Goal: Information Seeking & Learning: Learn about a topic

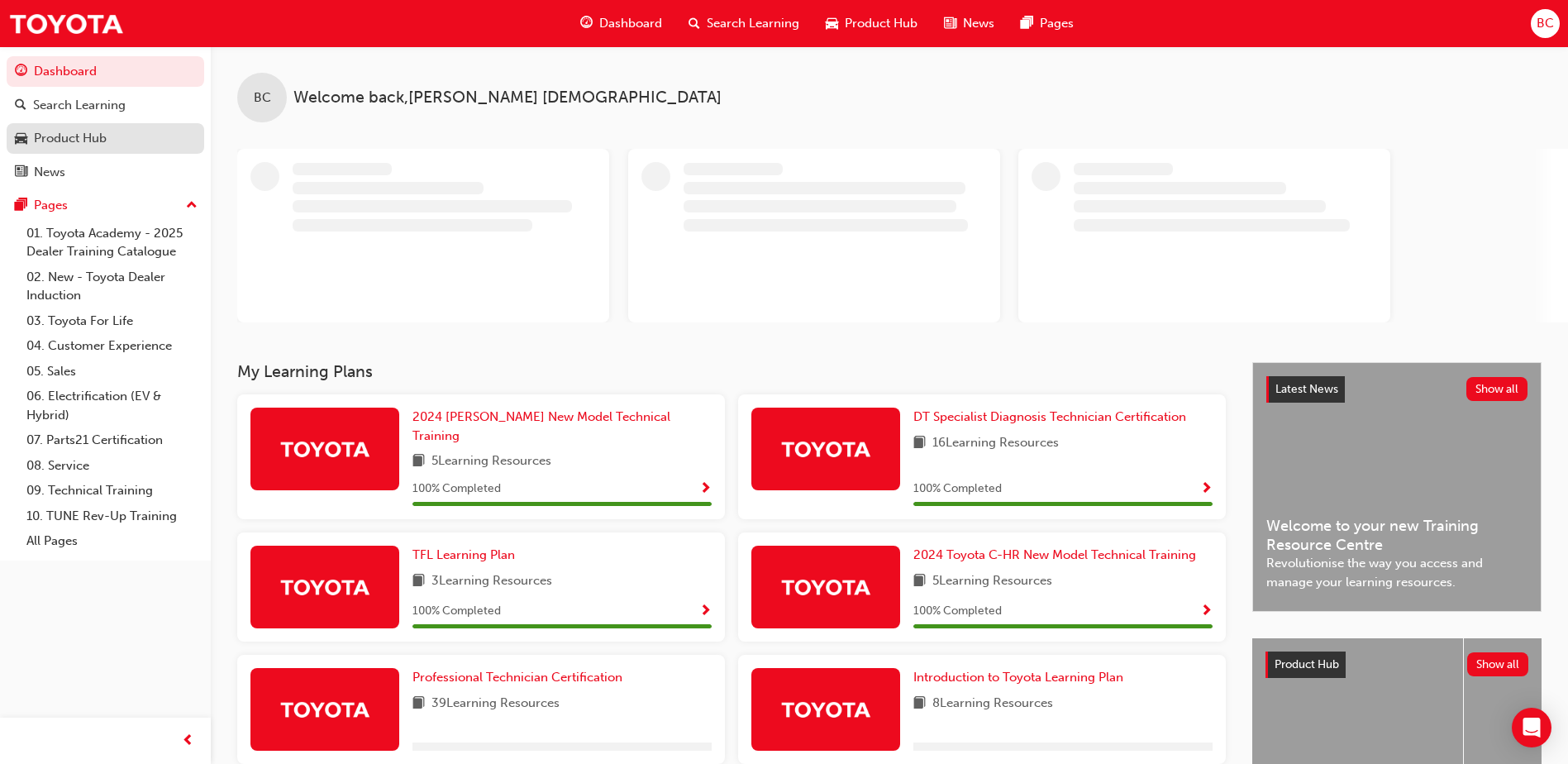
click at [82, 136] on div "Product Hub" at bounding box center [70, 138] width 72 height 19
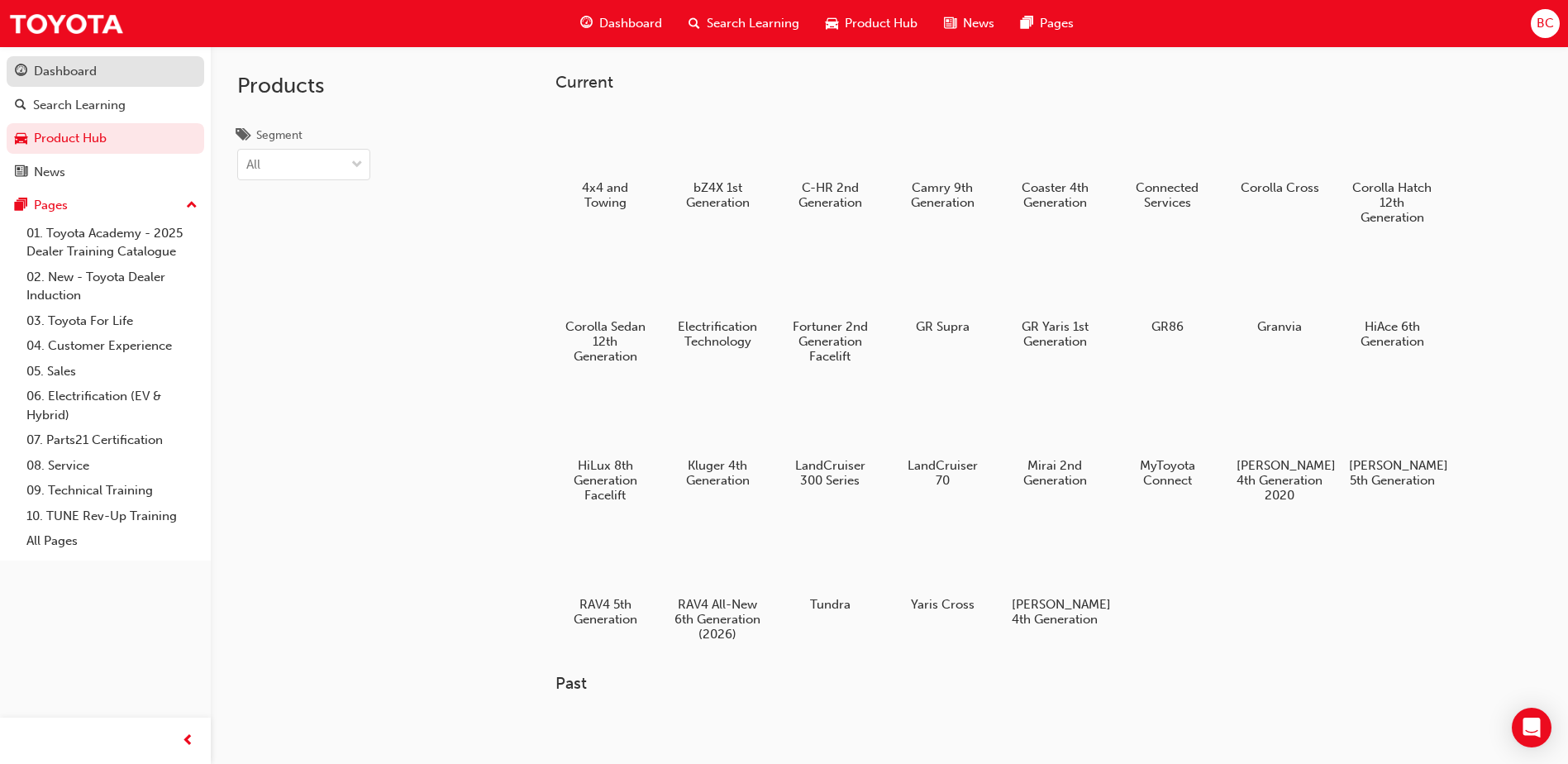
click at [70, 77] on div "Dashboard" at bounding box center [65, 71] width 63 height 19
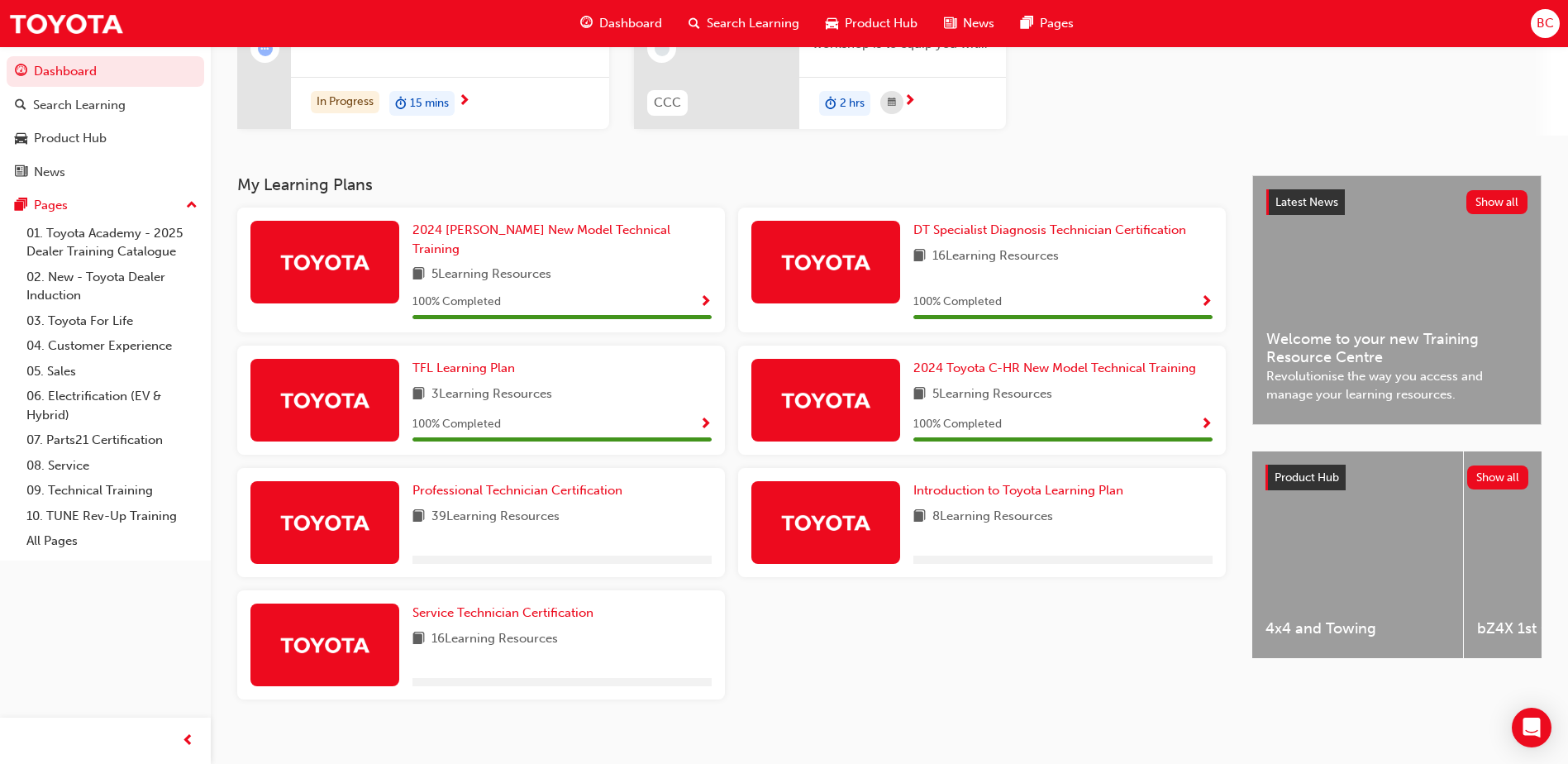
scroll to position [226, 0]
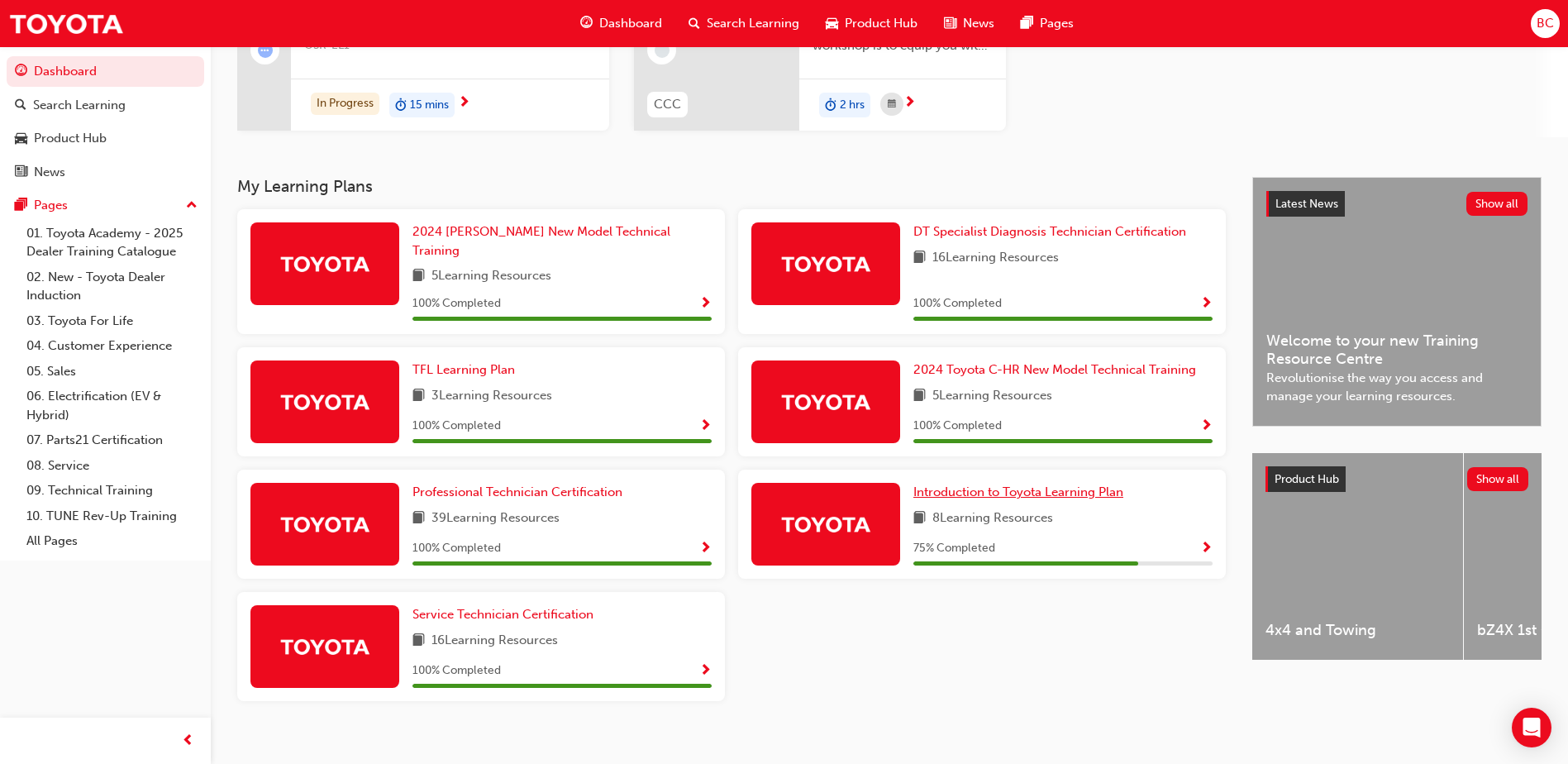
click at [1020, 484] on span "Introduction to Toyota Learning Plan" at bounding box center [1018, 491] width 210 height 15
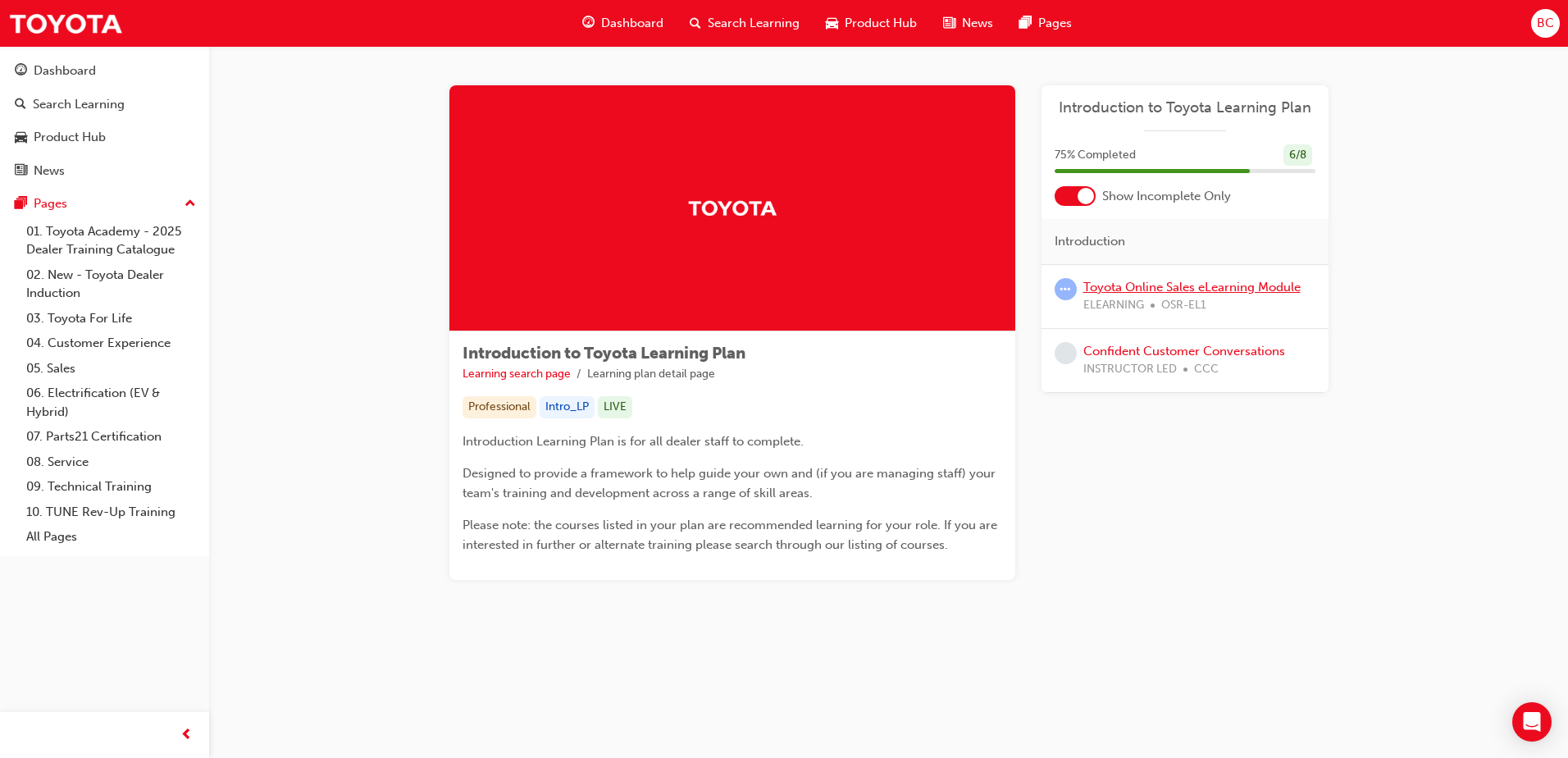
click at [1174, 288] on link "Toyota Online Sales eLearning Module" at bounding box center [1191, 286] width 217 height 15
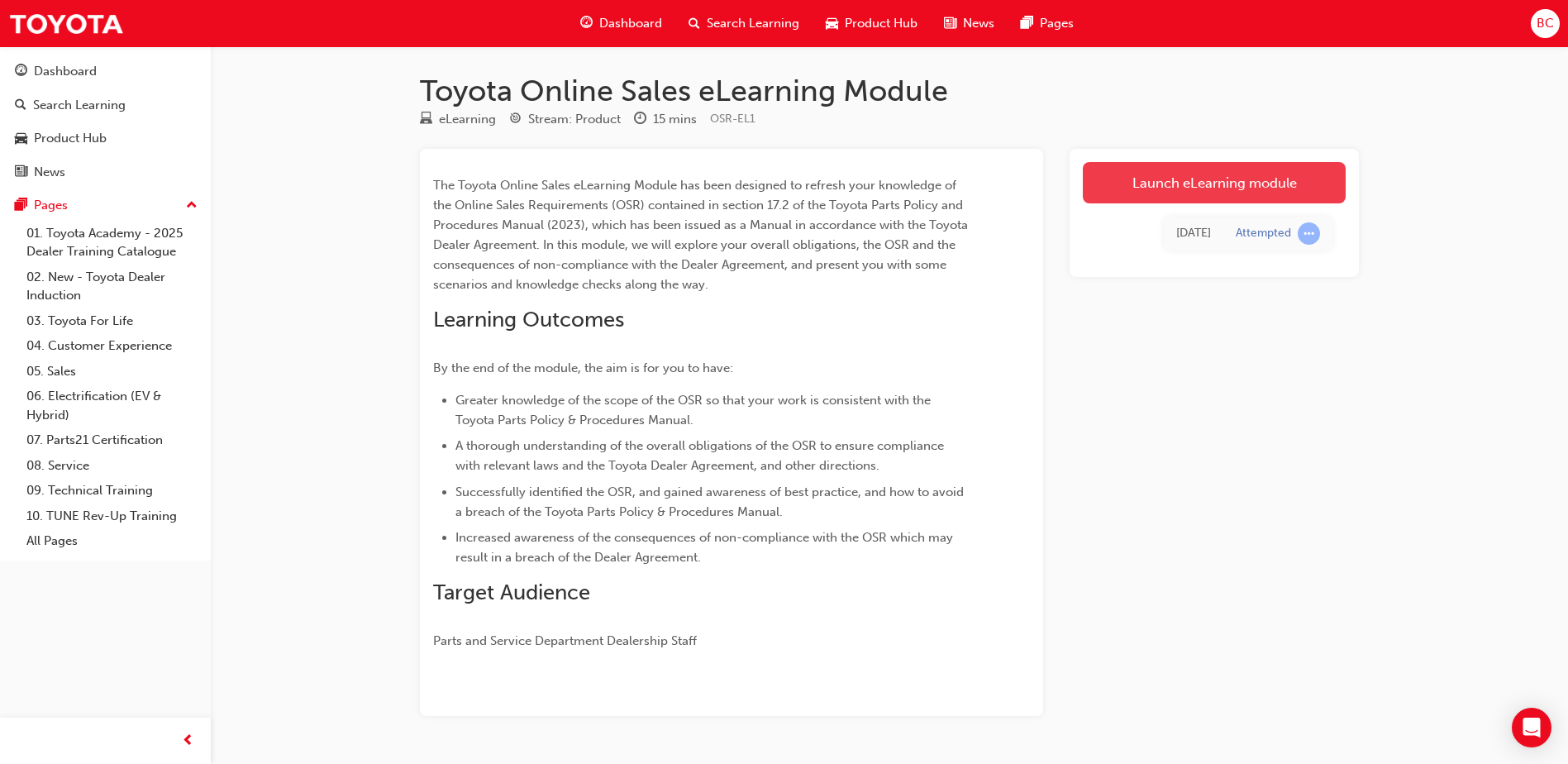
click at [1164, 197] on link "Launch eLearning module" at bounding box center [1214, 182] width 263 height 41
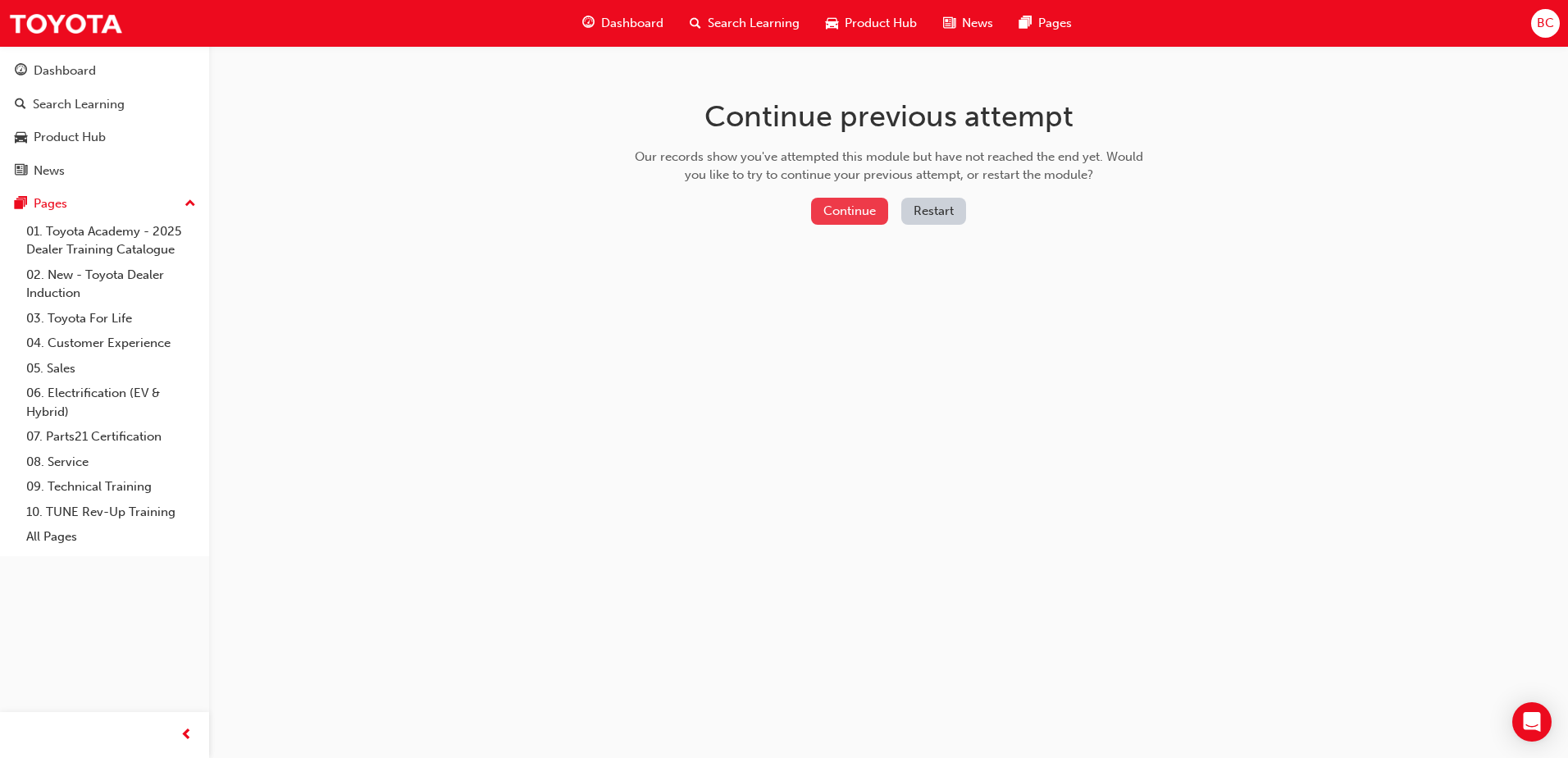
click at [831, 208] on button "Continue" at bounding box center [849, 211] width 77 height 27
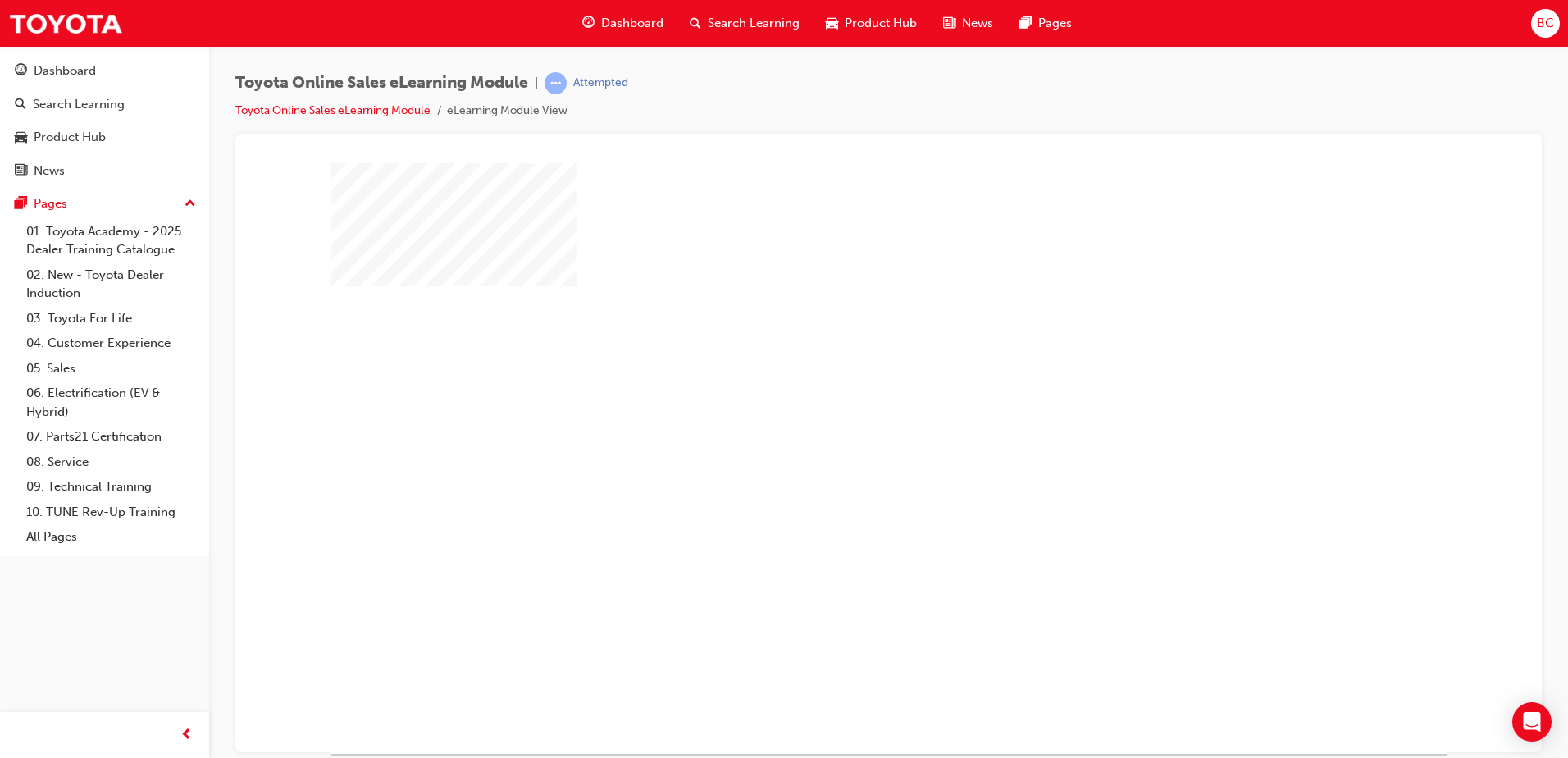
click at [841, 410] on div "play" at bounding box center [841, 410] width 0 height 0
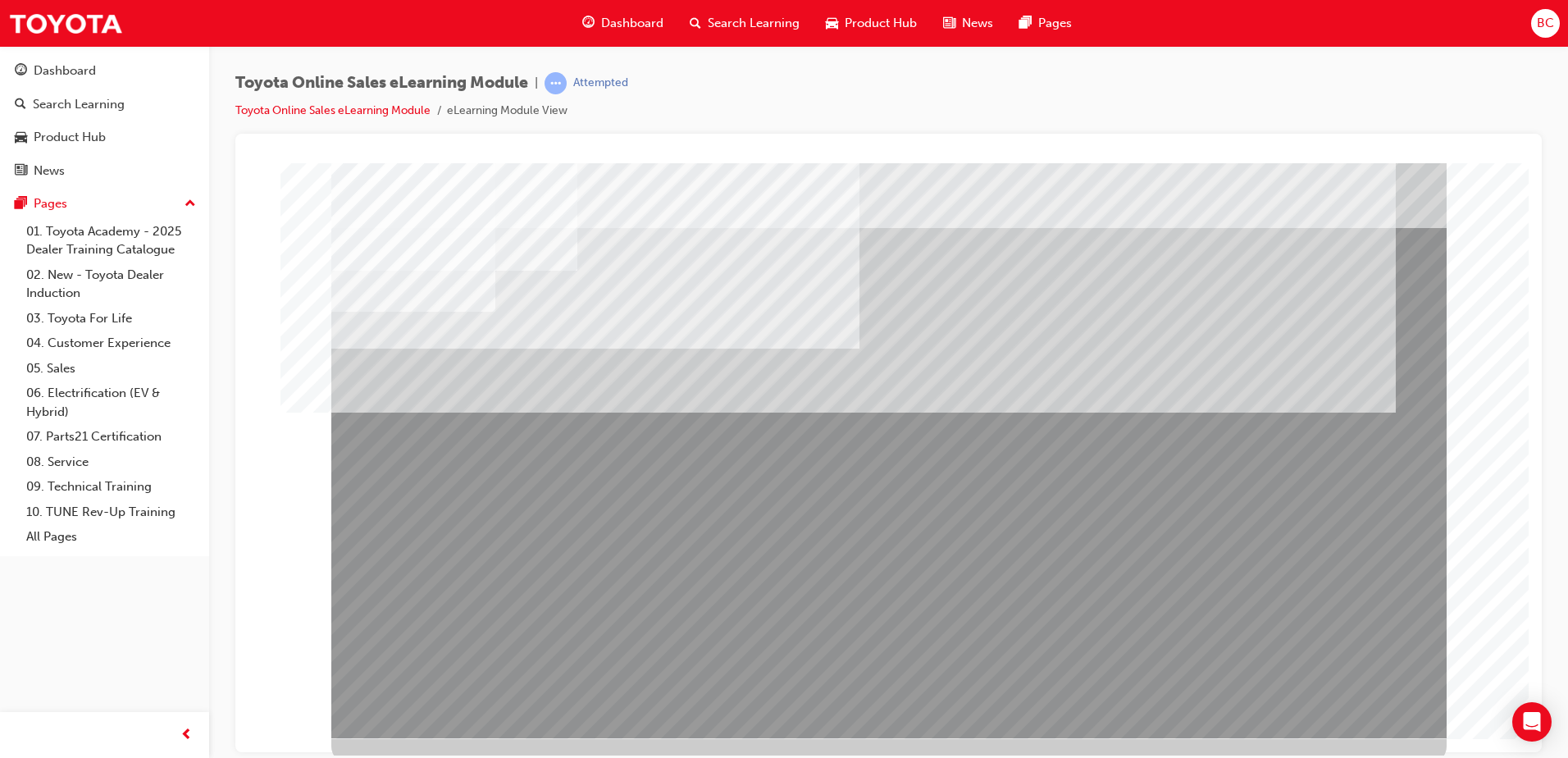
scroll to position [23, 0]
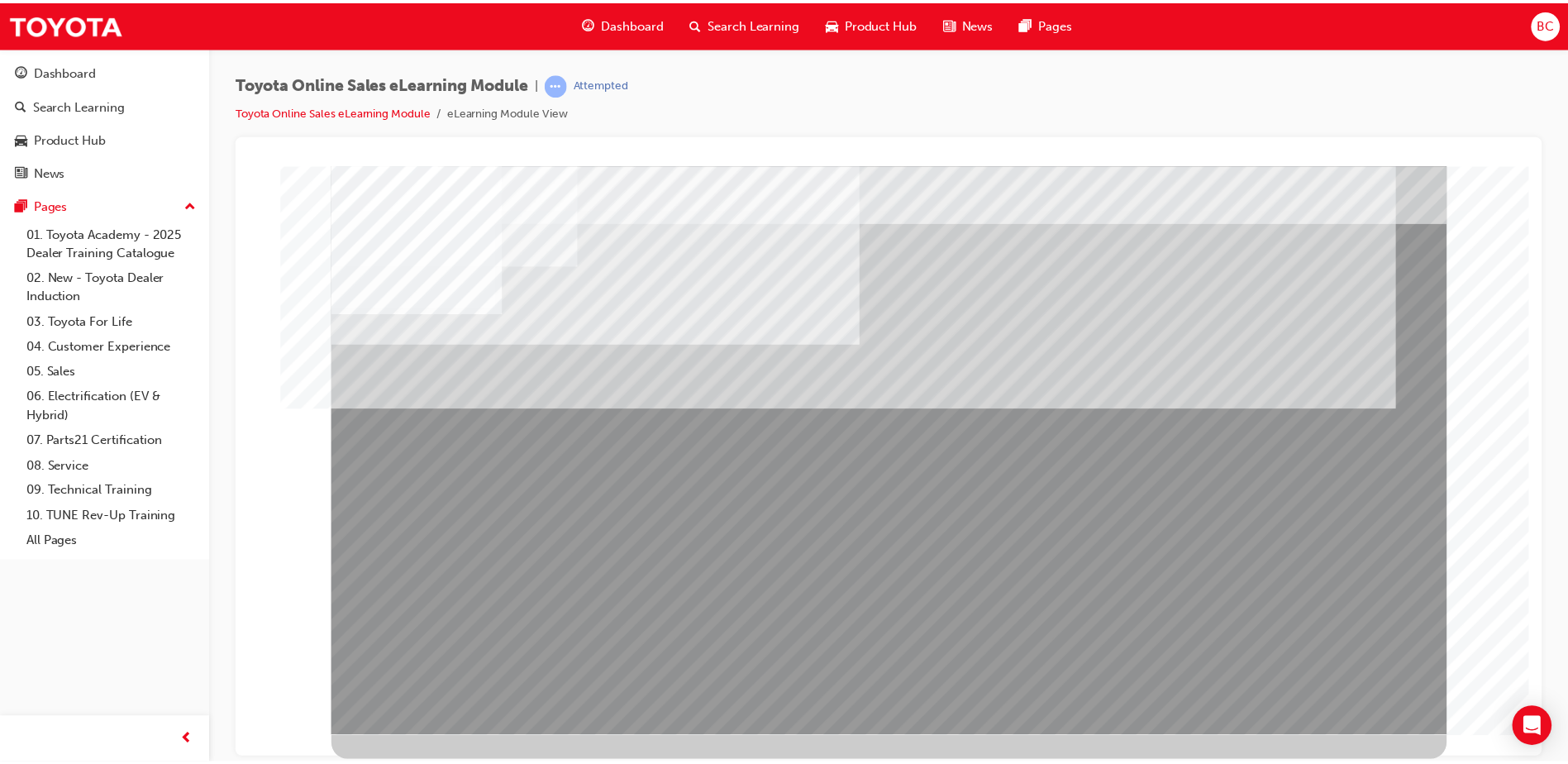
scroll to position [0, 0]
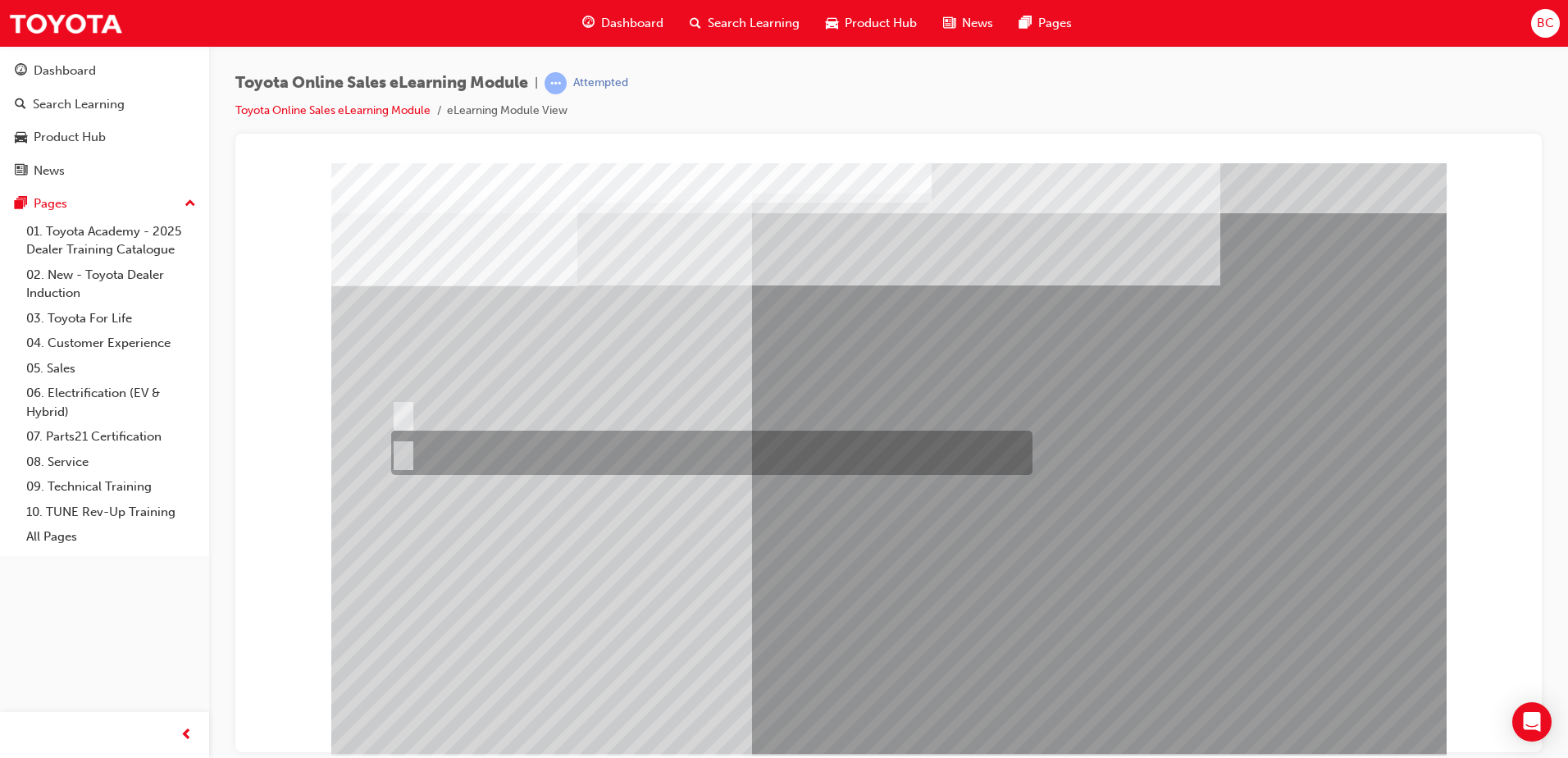
click at [431, 453] on div at bounding box center [707, 453] width 641 height 44
radio input "true"
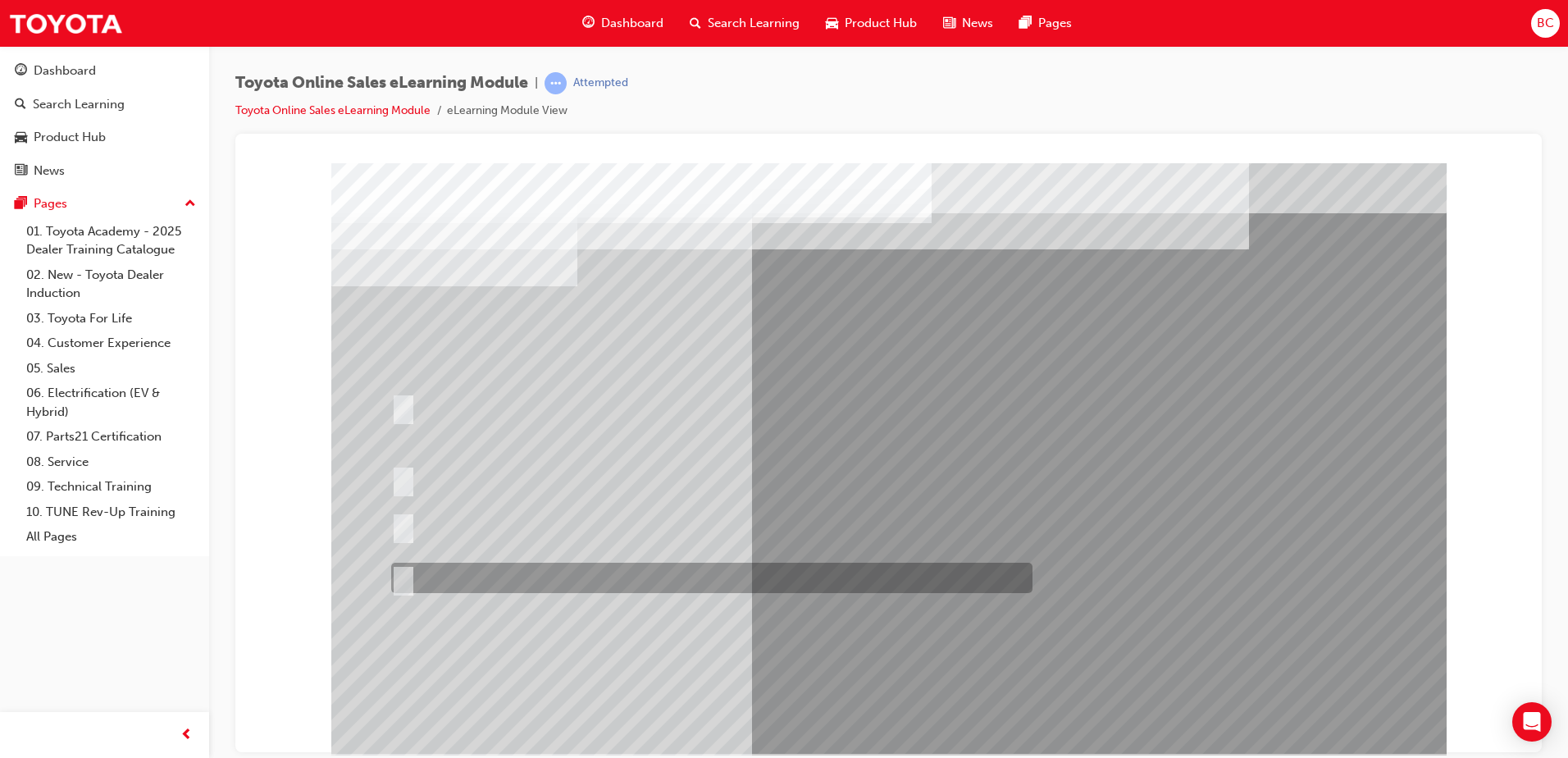
click at [488, 575] on div at bounding box center [707, 578] width 641 height 30
radio input "true"
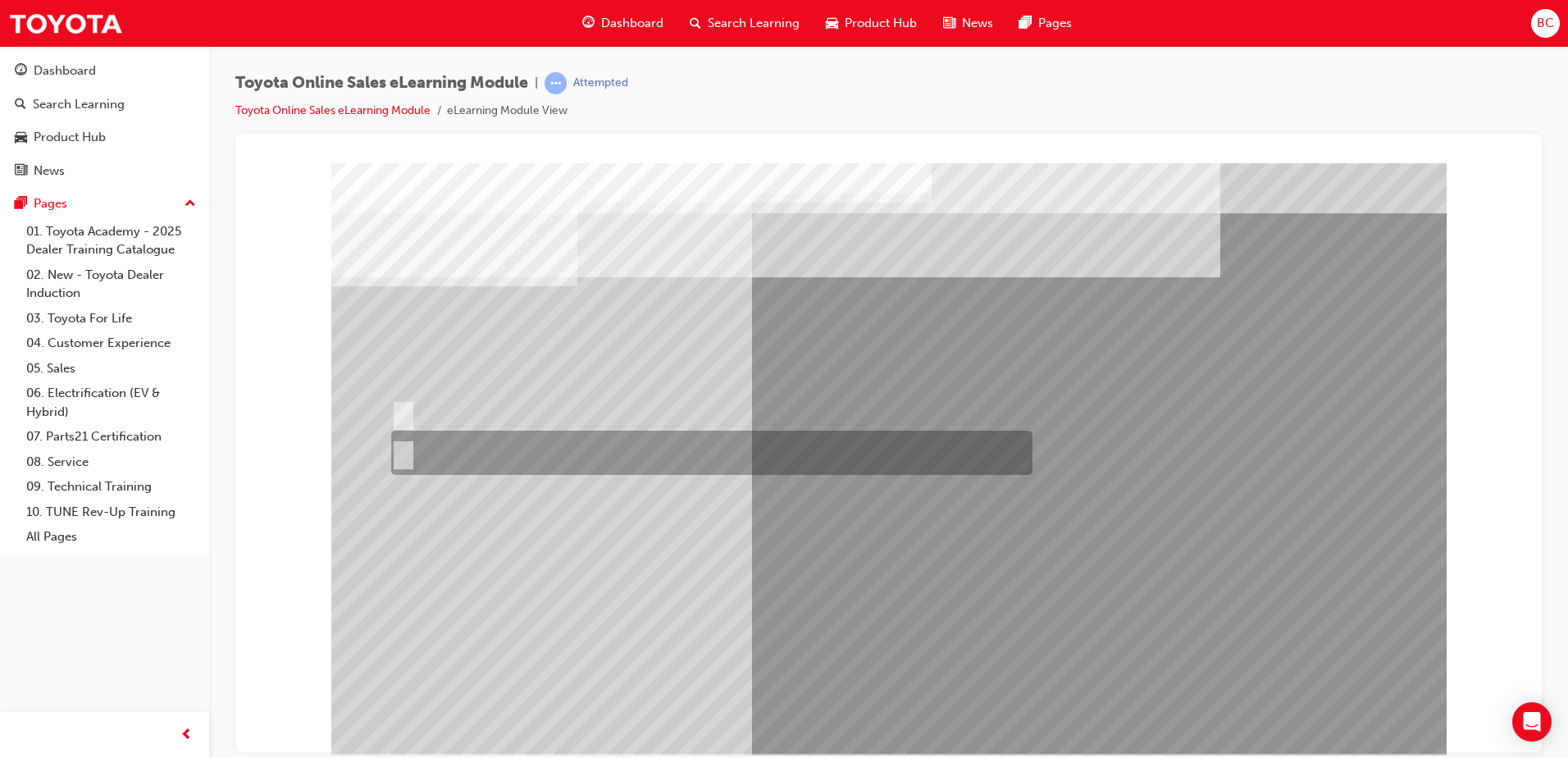
click at [435, 457] on div at bounding box center [707, 453] width 641 height 44
radio input "true"
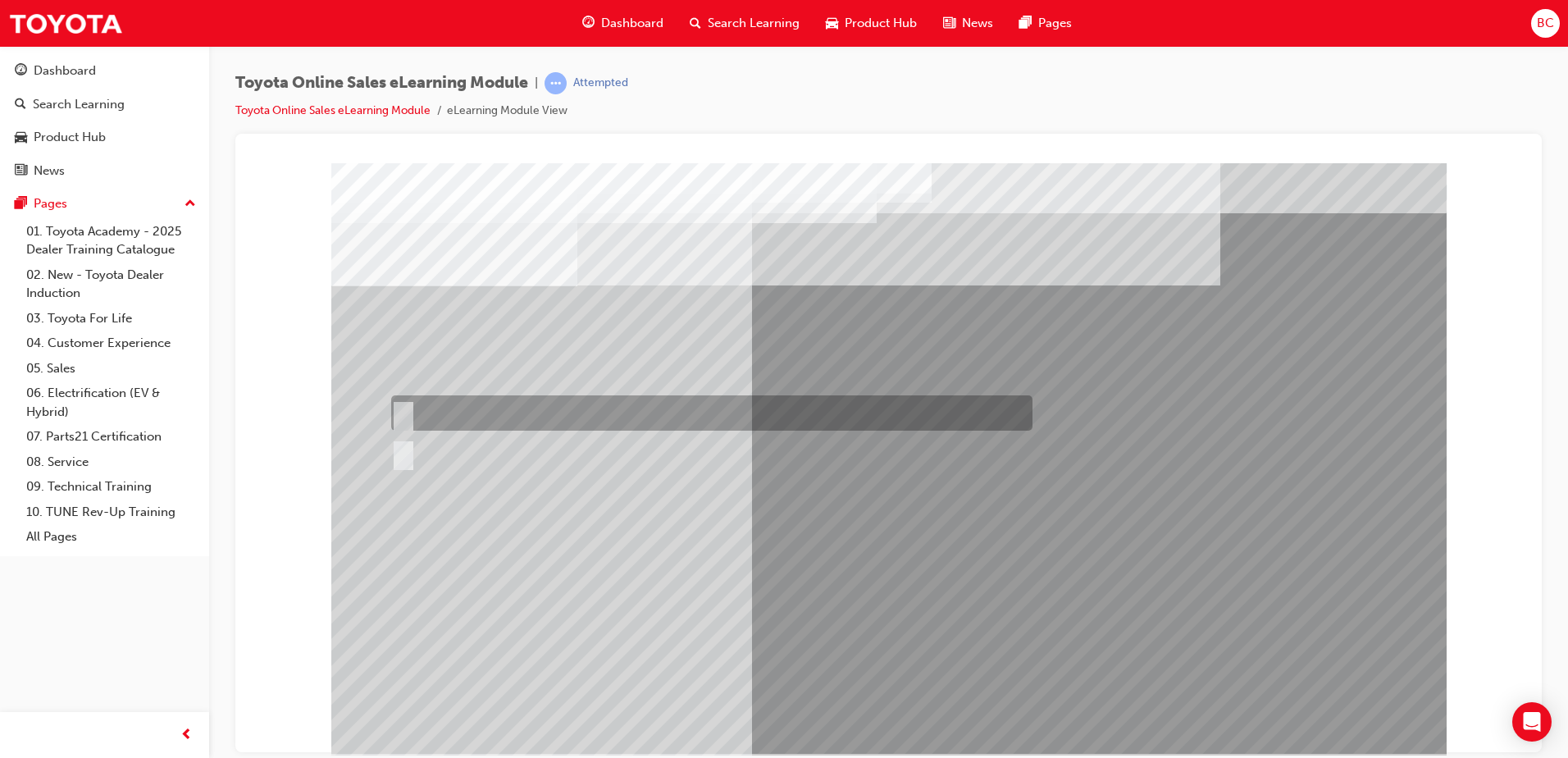
click at [443, 418] on div at bounding box center [707, 413] width 641 height 35
radio input "true"
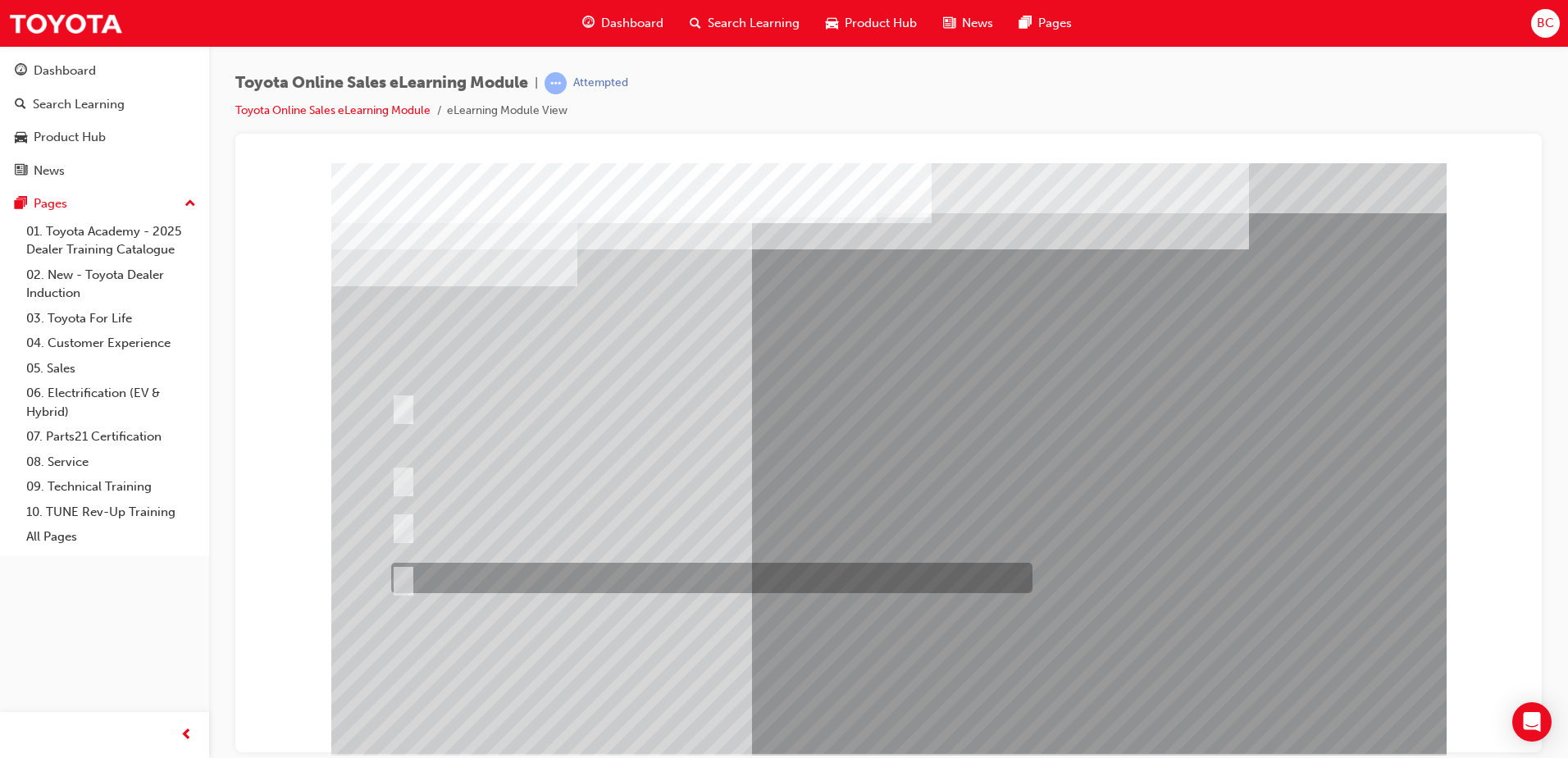
click at [465, 571] on div at bounding box center [707, 578] width 641 height 30
radio input "true"
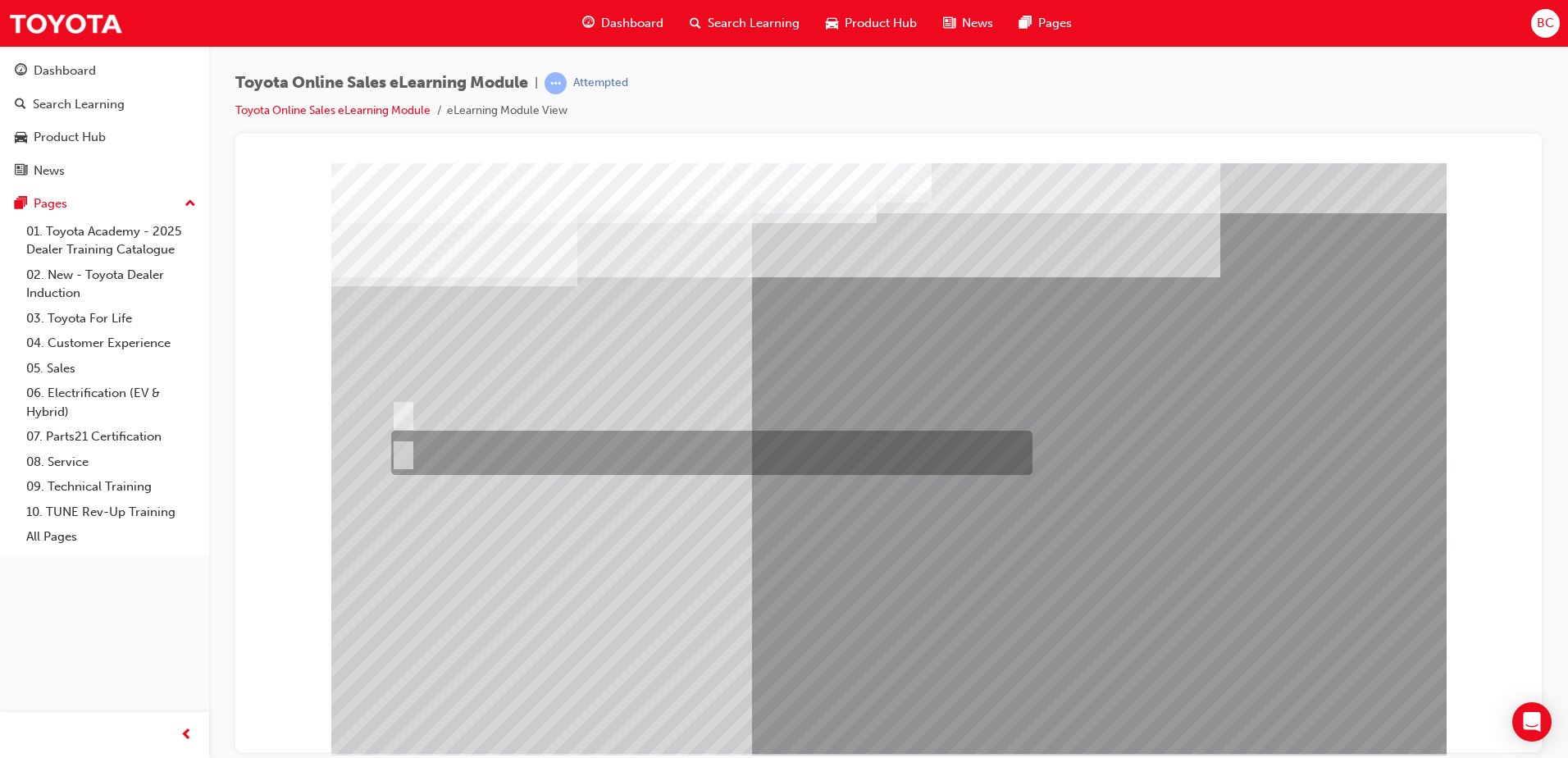
click at [410, 450] on div at bounding box center [707, 453] width 641 height 44
radio input "true"
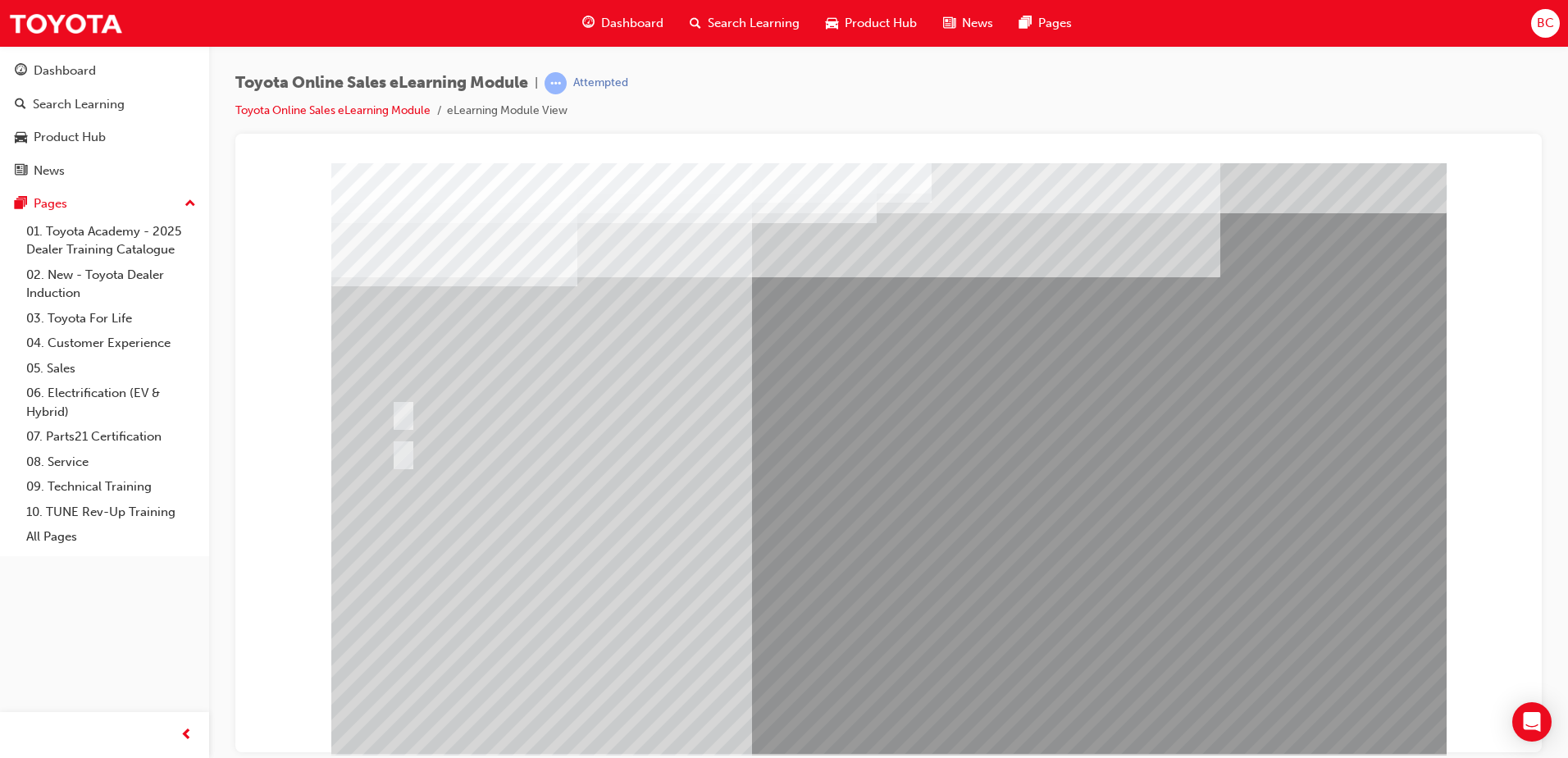
click at [424, 449] on div at bounding box center [707, 453] width 641 height 44
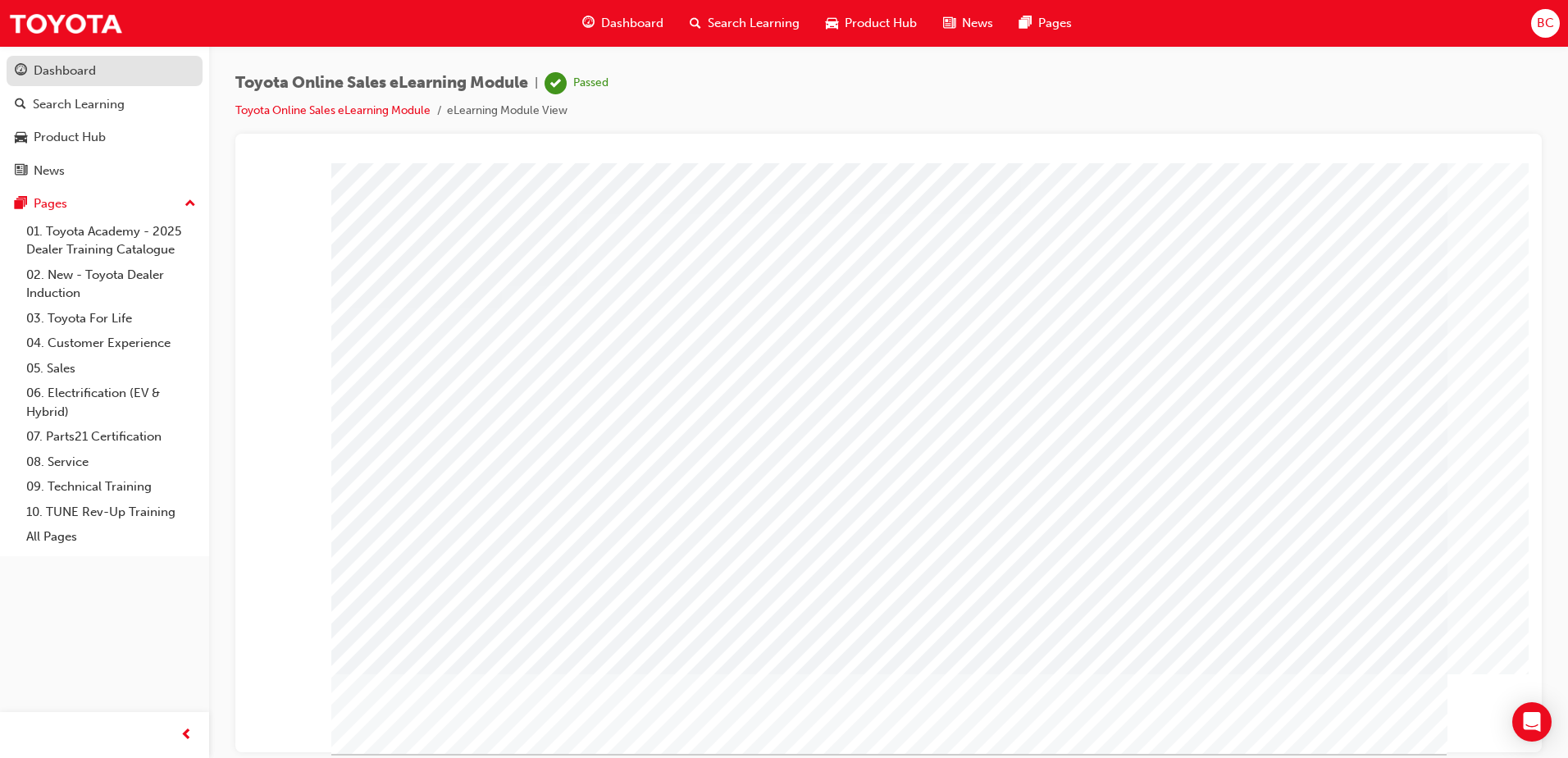
click at [78, 72] on div "Dashboard" at bounding box center [65, 70] width 62 height 19
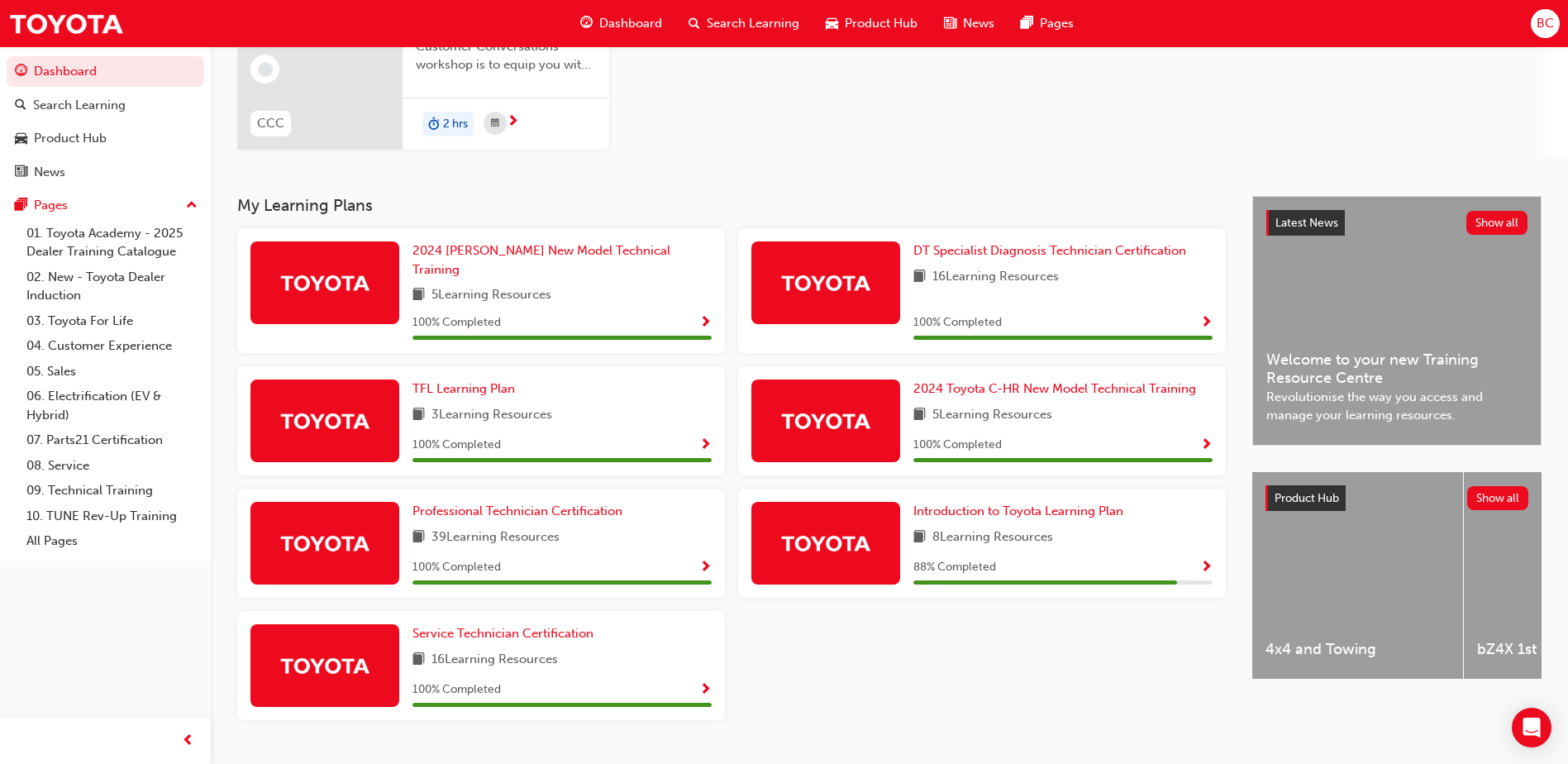
scroll to position [228, 0]
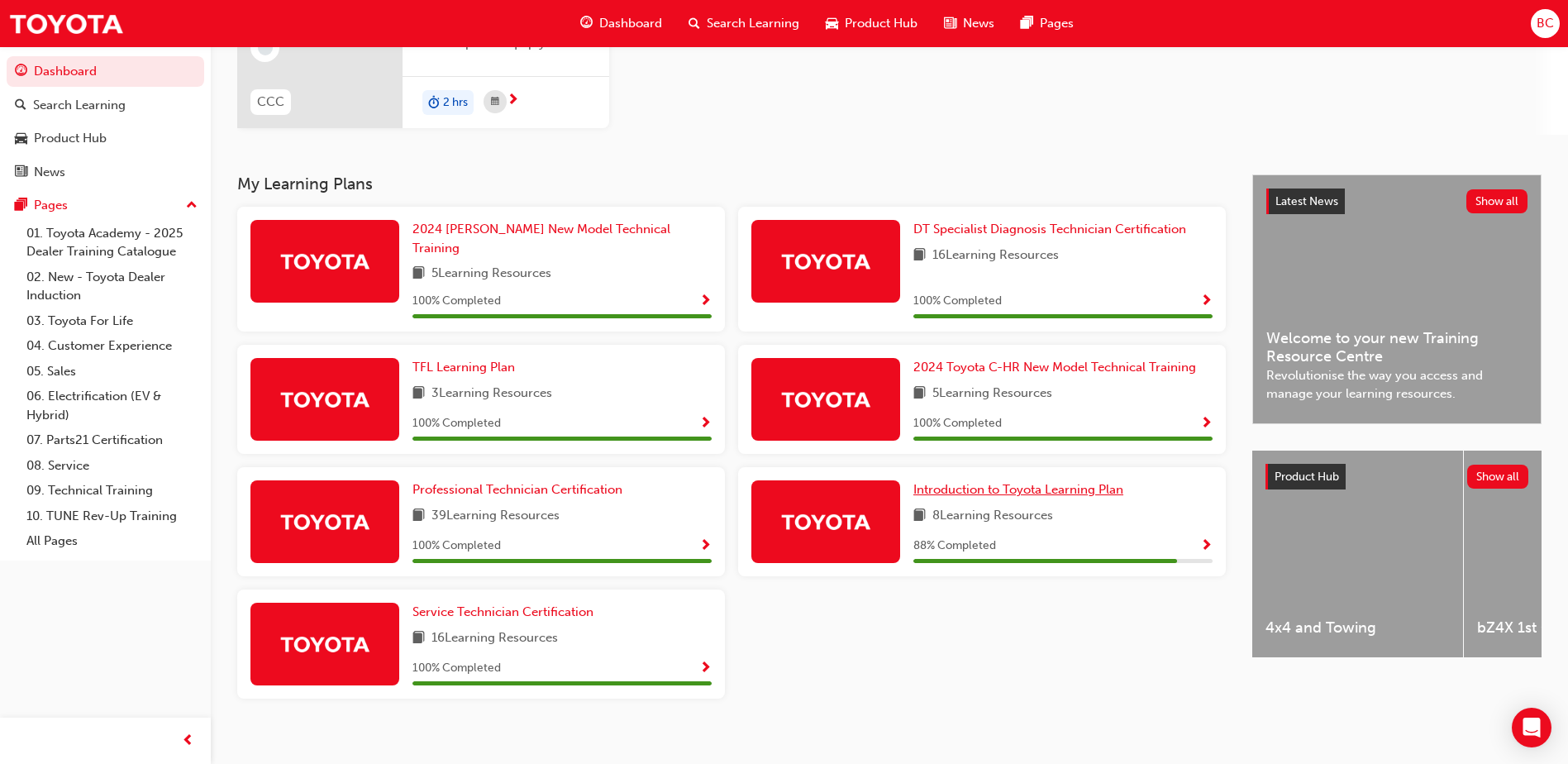
click at [1002, 482] on span "Introduction to Toyota Learning Plan" at bounding box center [1018, 489] width 210 height 15
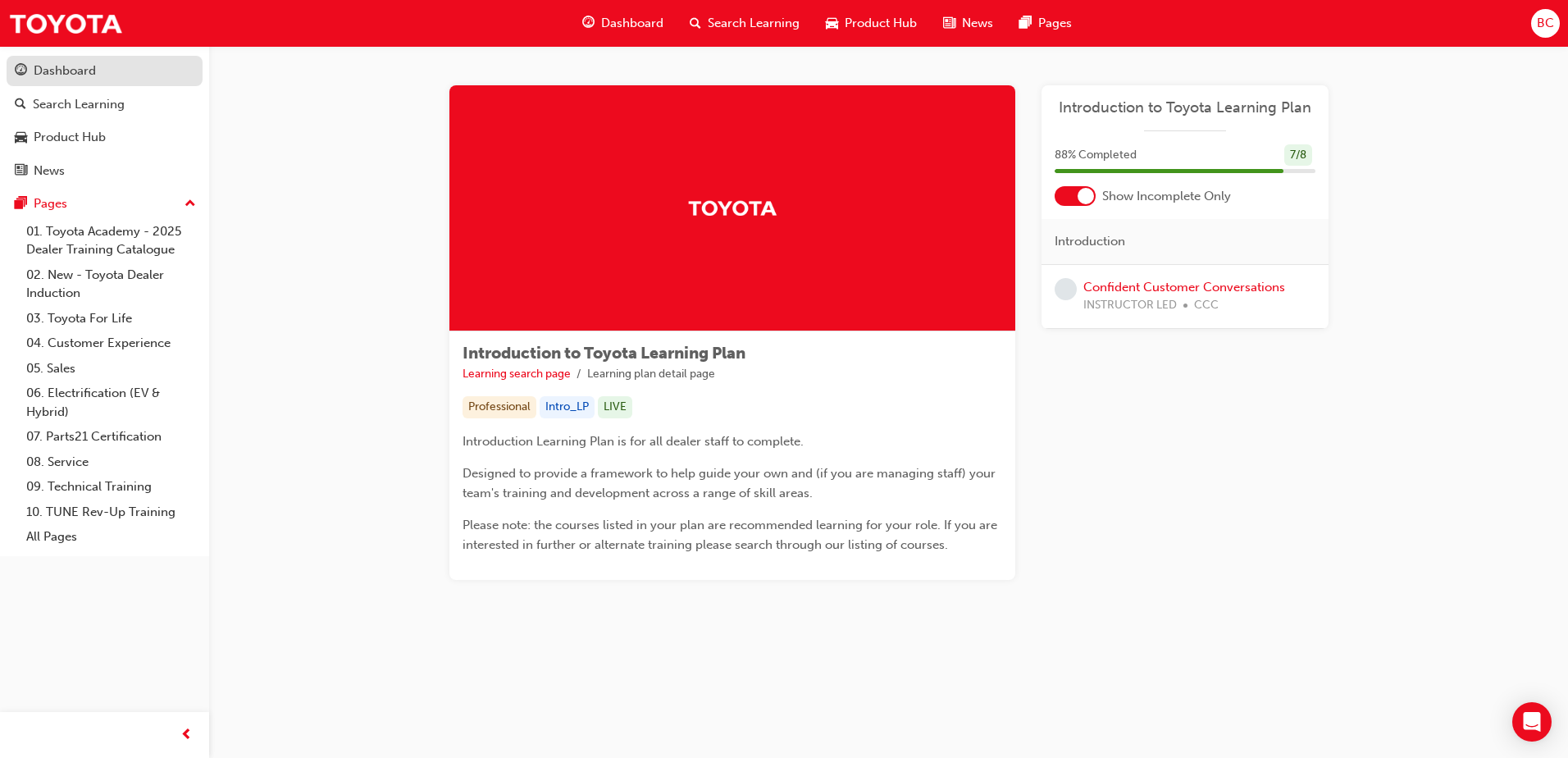
click at [86, 79] on div "Dashboard" at bounding box center [65, 70] width 62 height 19
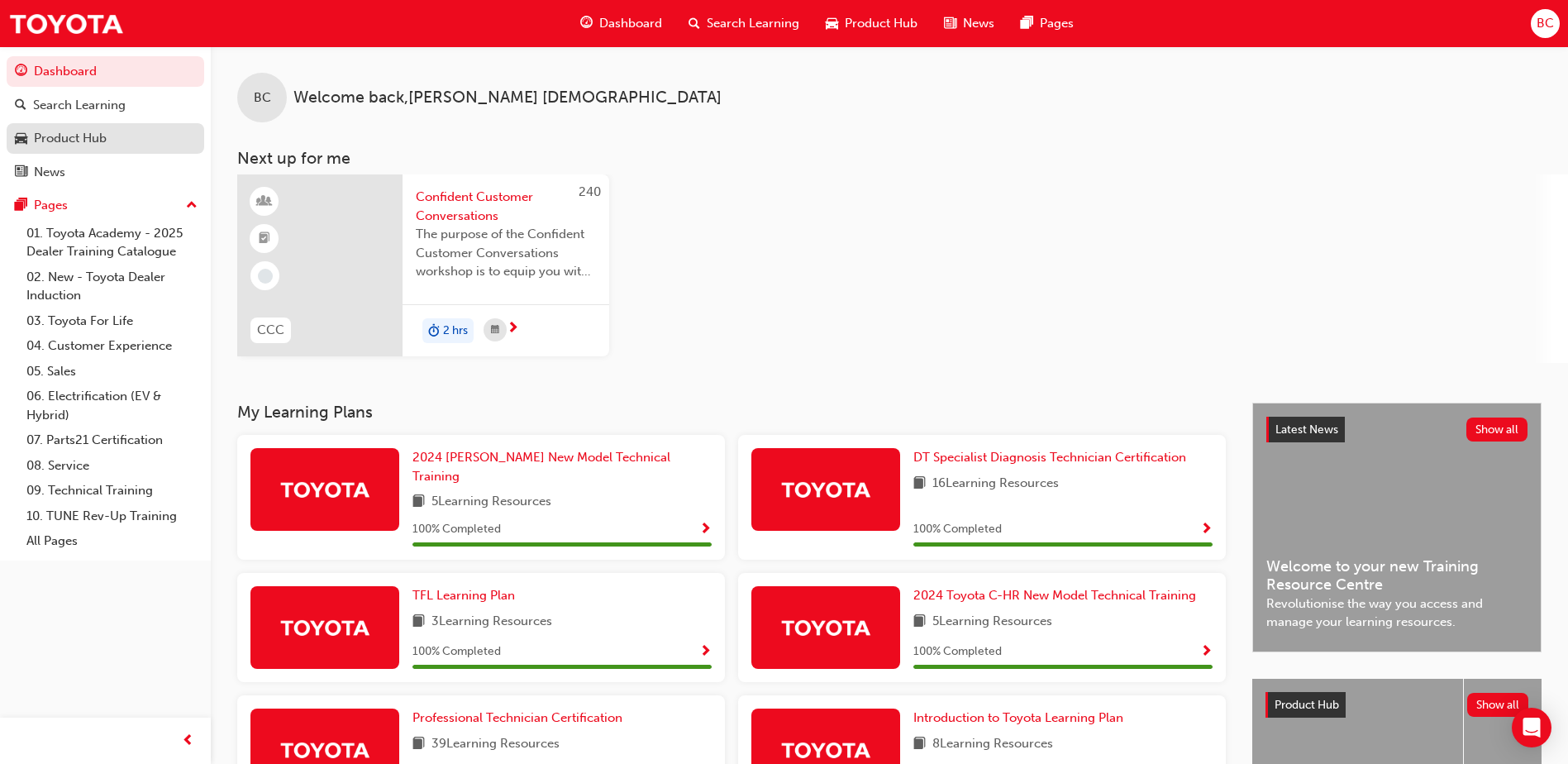
click at [88, 142] on div "Product Hub" at bounding box center [70, 138] width 72 height 19
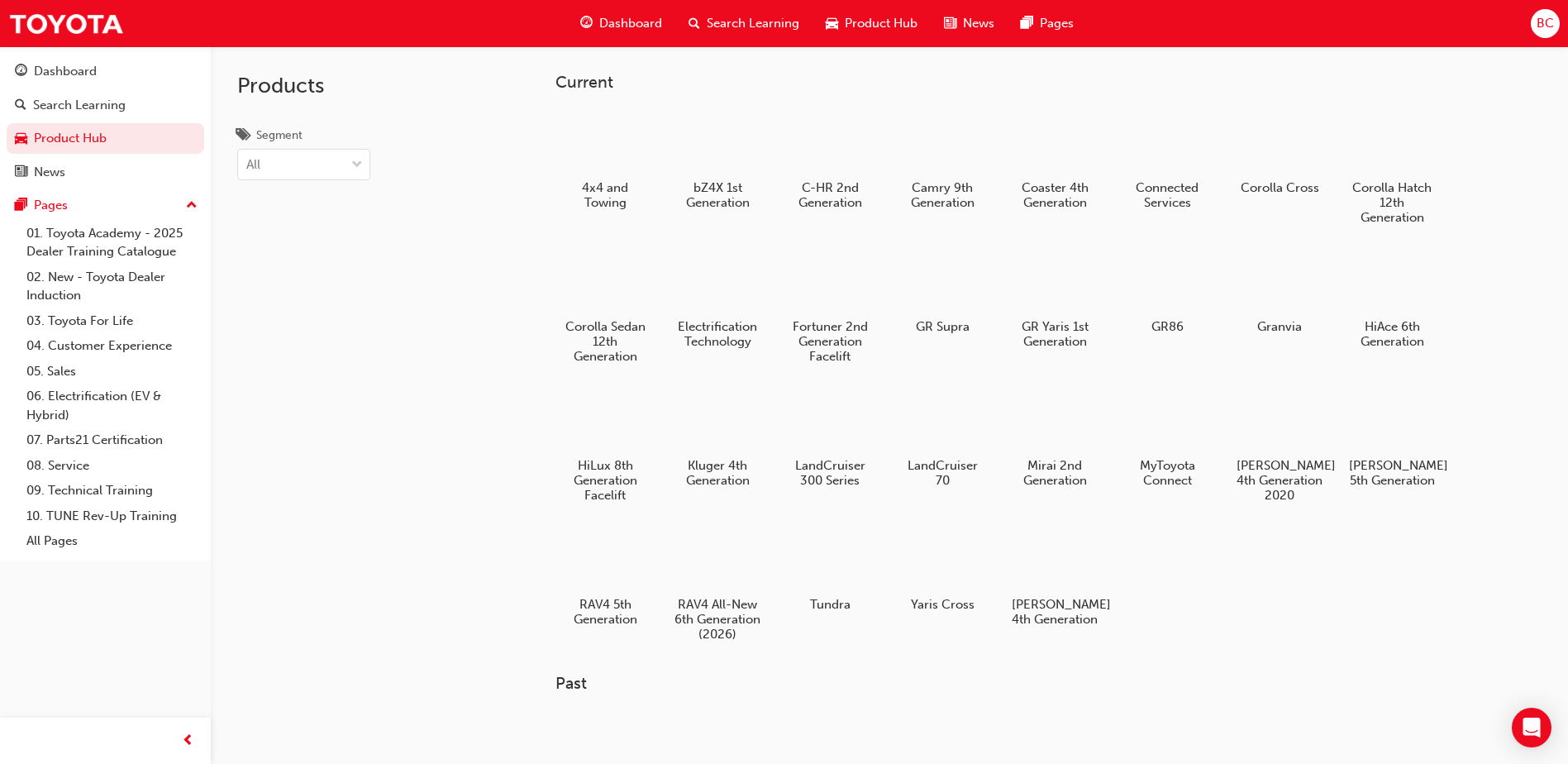
click at [359, 139] on label "Segment All" at bounding box center [304, 154] width 133 height 55
click at [248, 157] on input "Segment All" at bounding box center [247, 164] width 2 height 14
click at [356, 158] on span "down-icon" at bounding box center [356, 165] width 12 height 21
click at [248, 158] on input "Segment 0 results available. Select is focused ,type to refine list, press Down…" at bounding box center [247, 164] width 2 height 14
click at [412, 161] on div "Products Segment All" at bounding box center [346, 428] width 271 height 764
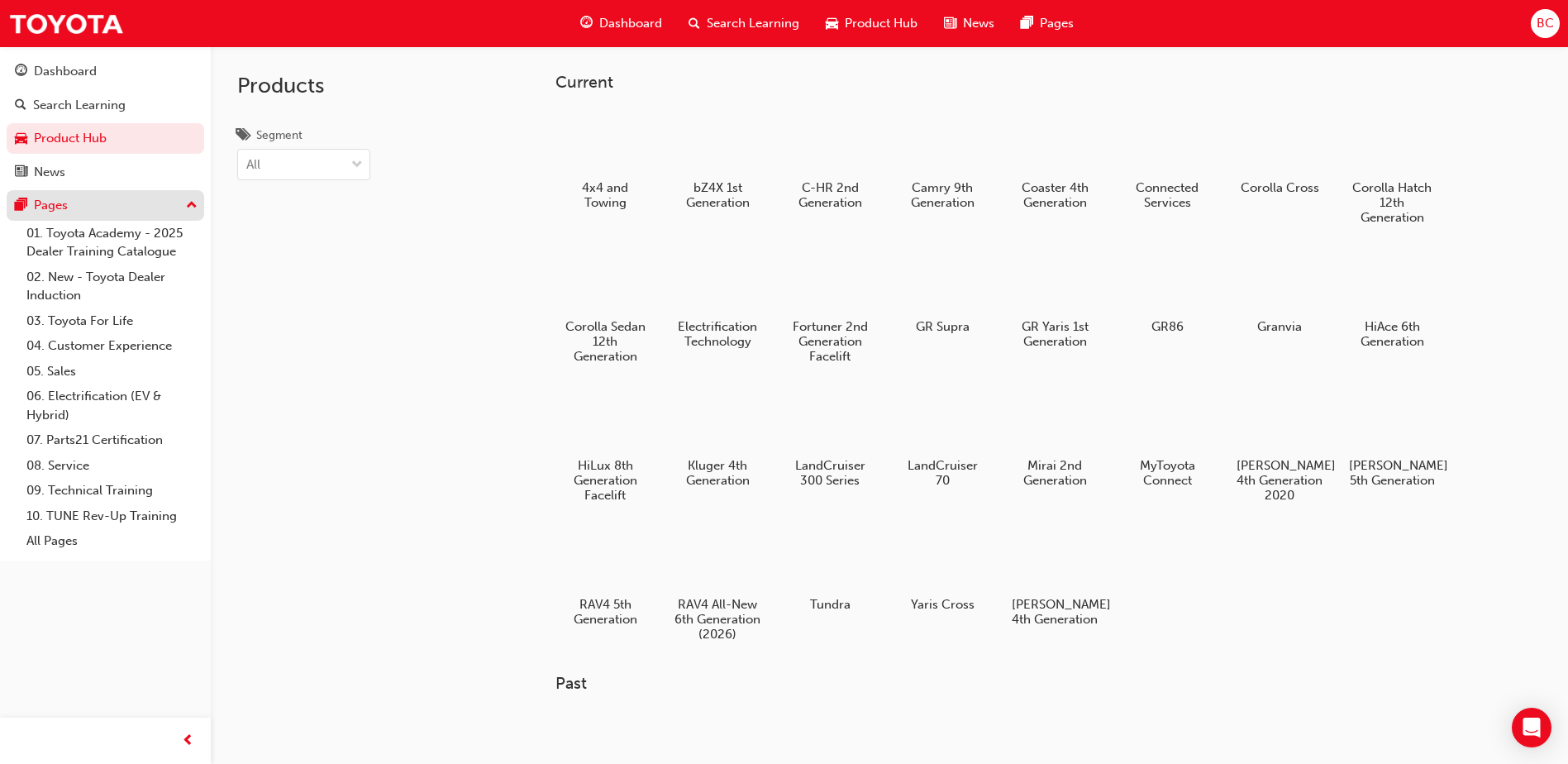
click at [99, 208] on div "Pages" at bounding box center [105, 205] width 181 height 21
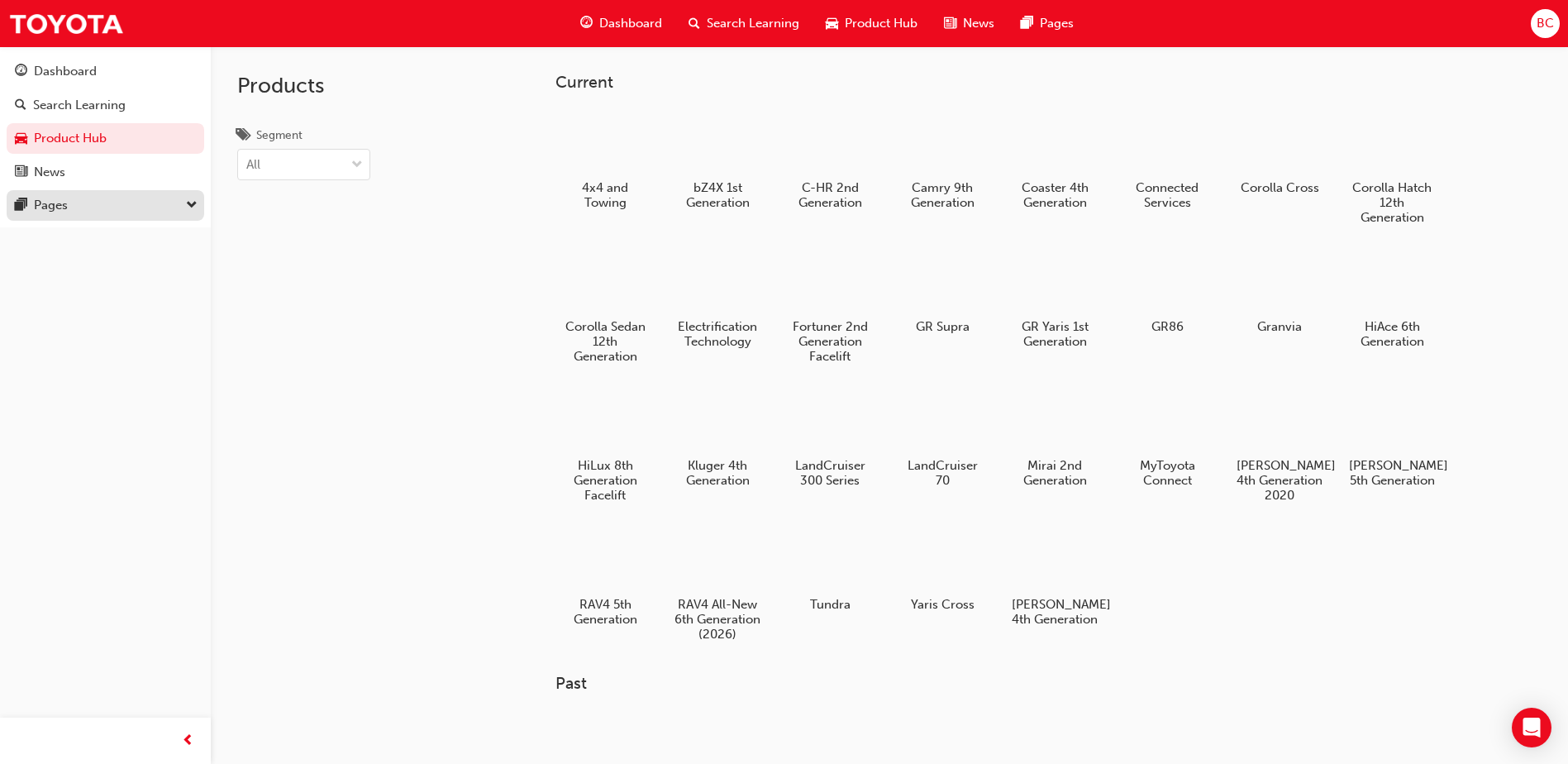
click at [99, 208] on div "Pages" at bounding box center [105, 205] width 181 height 21
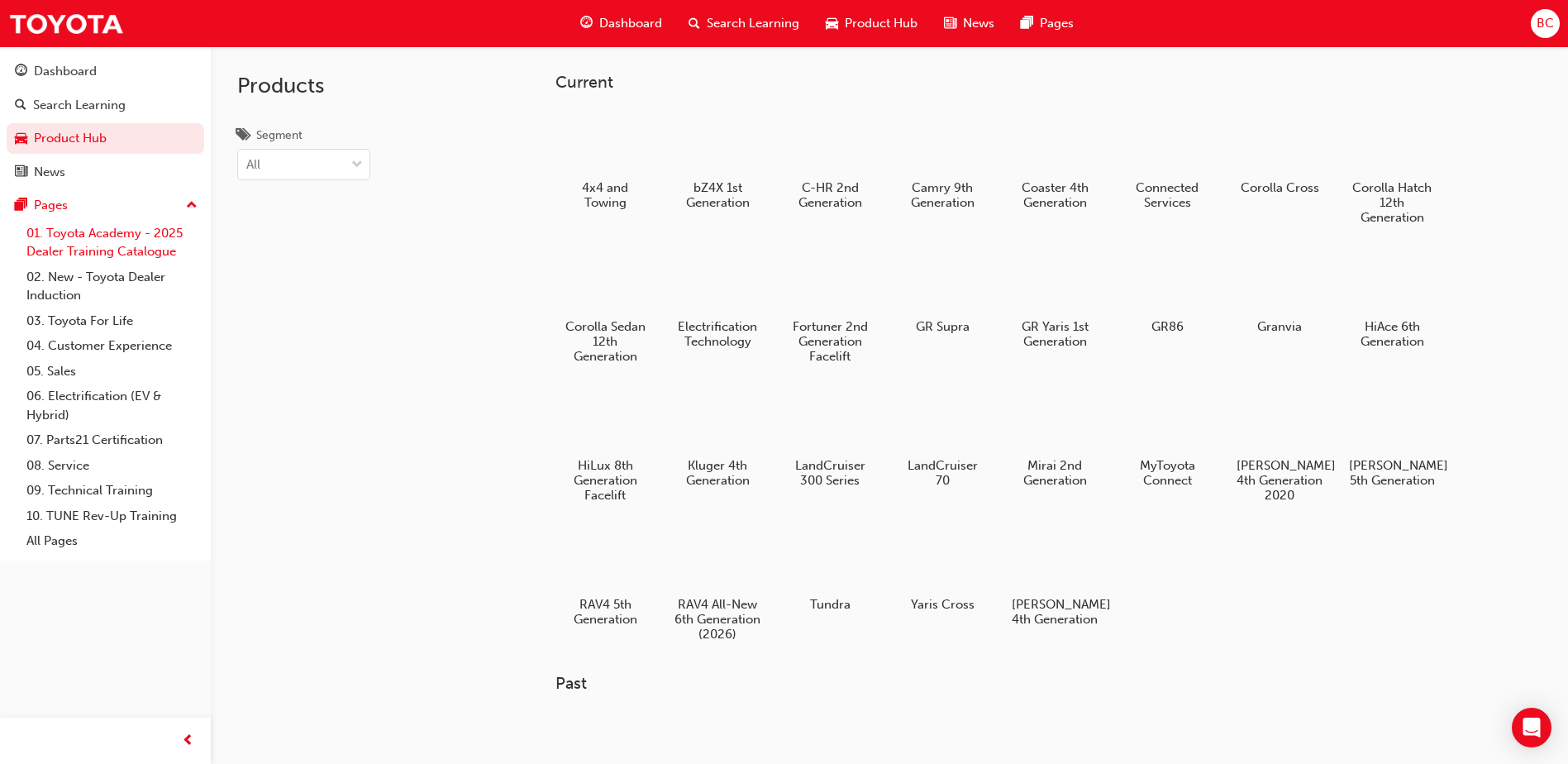
click at [96, 245] on link "01. Toyota Academy - 2025 Dealer Training Catalogue" at bounding box center [112, 242] width 184 height 44
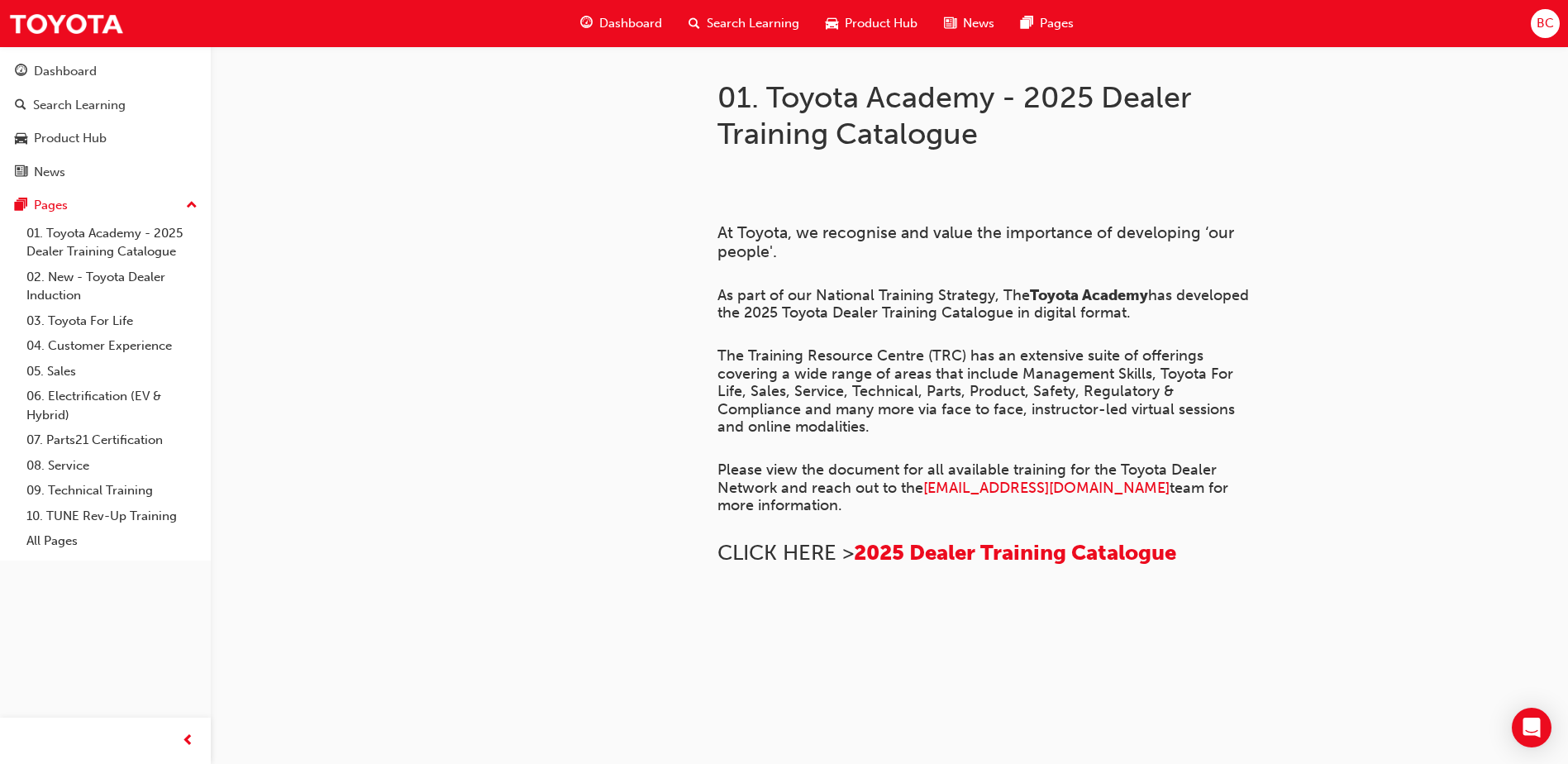
click at [639, 20] on span "Dashboard" at bounding box center [631, 23] width 63 height 19
